Goal: Navigation & Orientation: Understand site structure

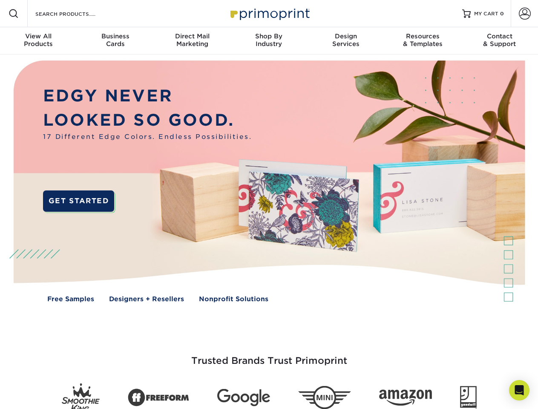
click at [269, 204] on img at bounding box center [269, 187] width 532 height 266
click at [14, 14] on span at bounding box center [14, 14] width 10 height 10
click at [524, 14] on span at bounding box center [524, 14] width 12 height 12
click at [38, 41] on div "View All Products" at bounding box center [38, 39] width 77 height 15
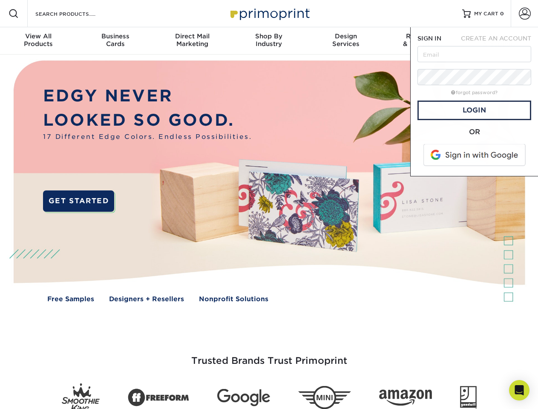
click at [115, 41] on div "Business Cards" at bounding box center [115, 39] width 77 height 15
click at [192, 41] on div "Direct Mail Marketing" at bounding box center [192, 39] width 77 height 15
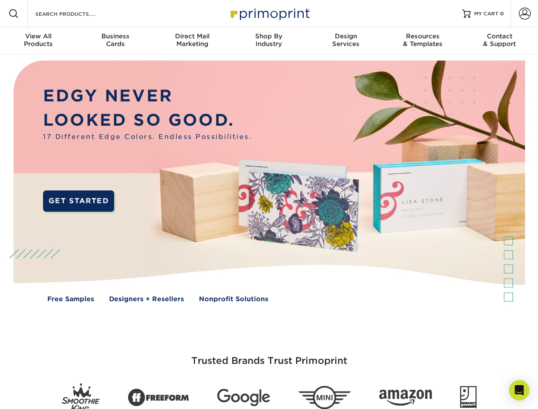
click at [269, 41] on div "Shop By Industry" at bounding box center [268, 39] width 77 height 15
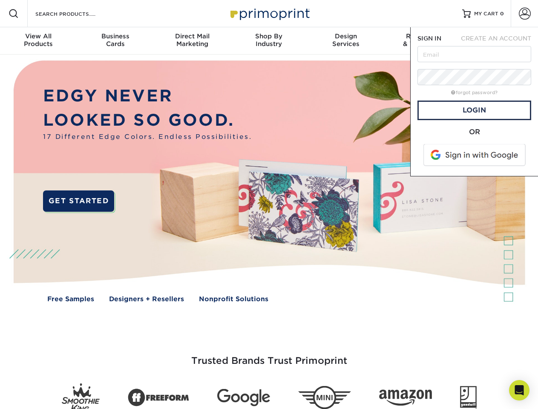
click at [346, 41] on div "Design Services" at bounding box center [345, 39] width 77 height 15
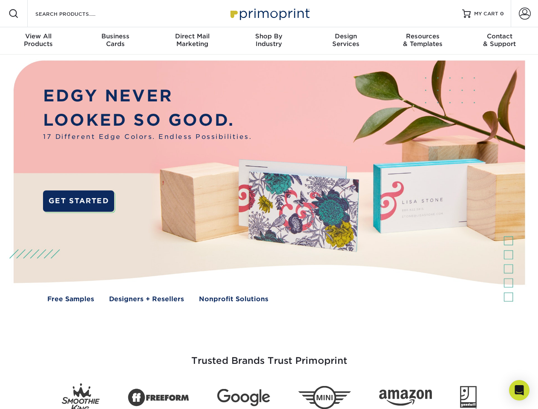
click at [422, 41] on span "SIGN IN" at bounding box center [429, 38] width 24 height 7
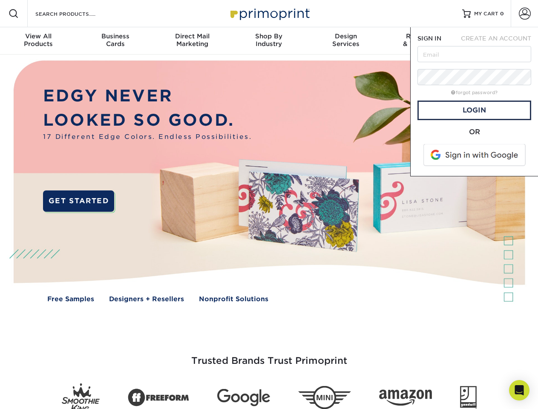
click at [499, 41] on div "Contact & Support" at bounding box center [499, 39] width 77 height 15
